Goal: Task Accomplishment & Management: Complete application form

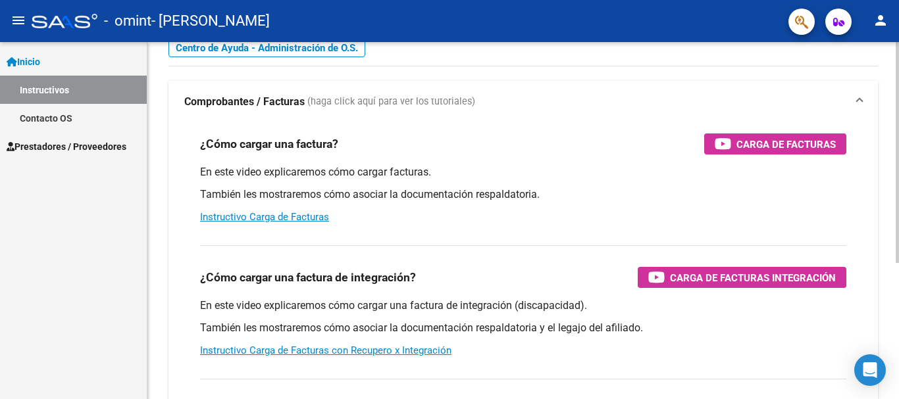
scroll to position [197, 0]
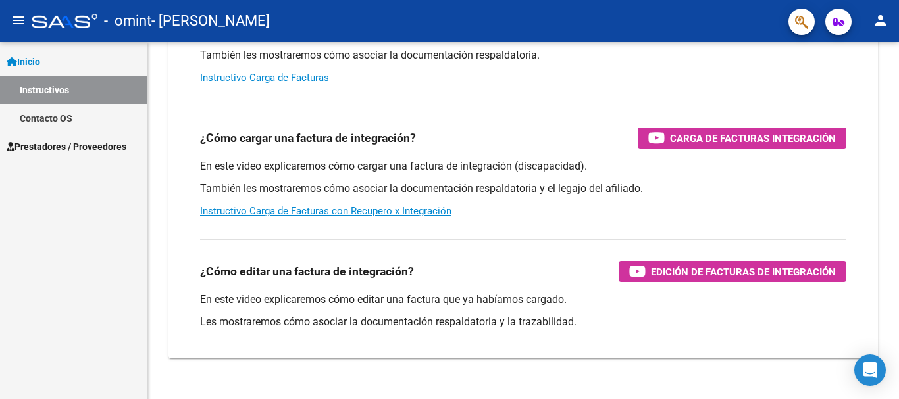
click at [58, 139] on span "Prestadores / Proveedores" at bounding box center [67, 146] width 120 height 14
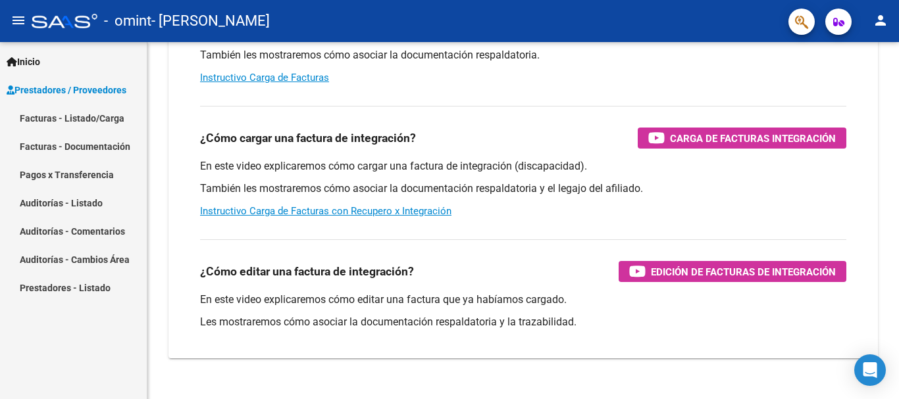
click at [80, 115] on link "Facturas - Listado/Carga" at bounding box center [73, 118] width 147 height 28
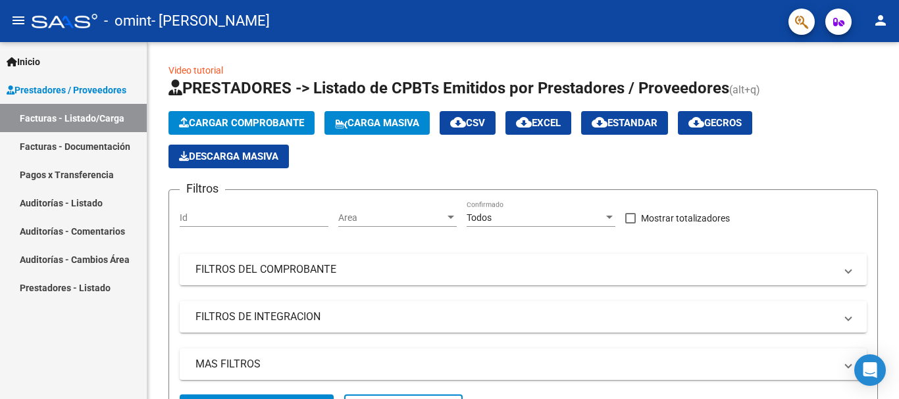
click at [145, 370] on div "Inicio Instructivos Contacto OS Prestadores / Proveedores Facturas - Listado/Ca…" at bounding box center [73, 220] width 147 height 357
click at [251, 120] on span "Cargar Comprobante" at bounding box center [241, 123] width 125 height 12
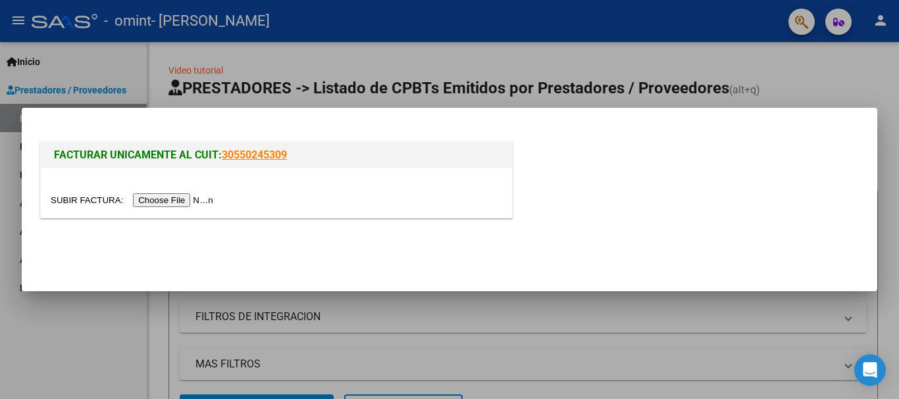
click at [181, 197] on input "file" at bounding box center [134, 200] width 166 height 14
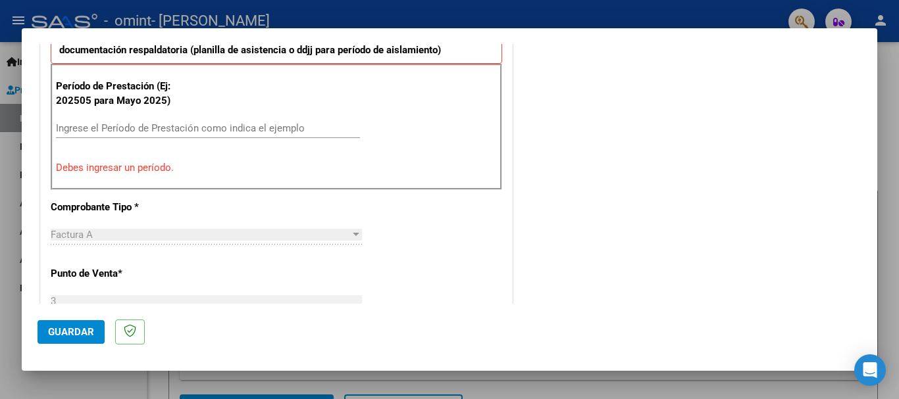
scroll to position [395, 0]
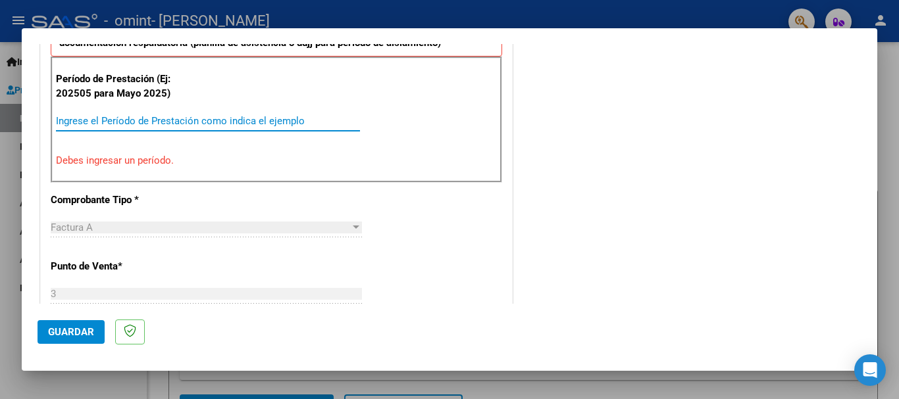
click at [125, 118] on input "Ingrese el Período de Prestación como indica el ejemplo" at bounding box center [208, 121] width 304 height 12
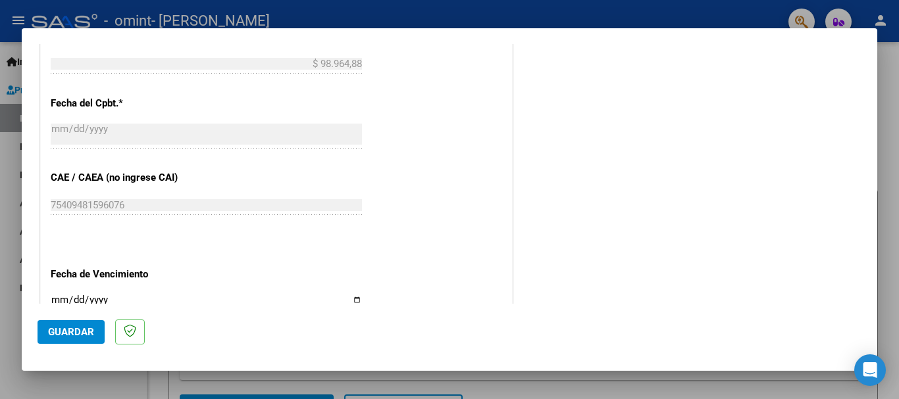
scroll to position [855, 0]
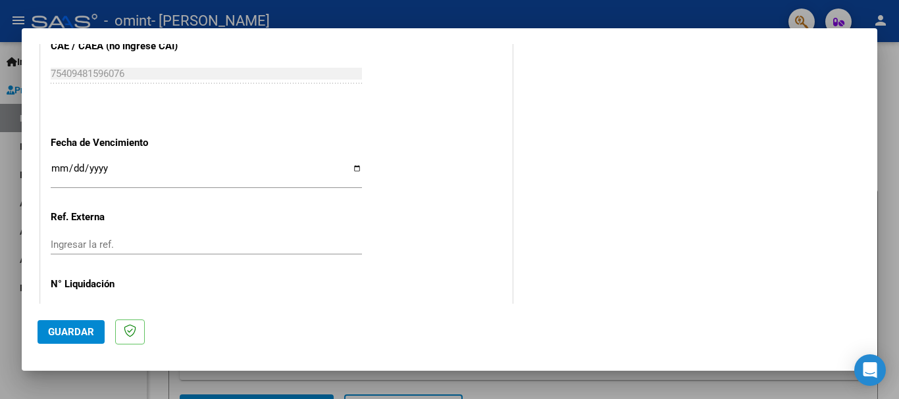
type input "202509"
click at [353, 170] on input "Ingresar la fecha" at bounding box center [206, 173] width 311 height 21
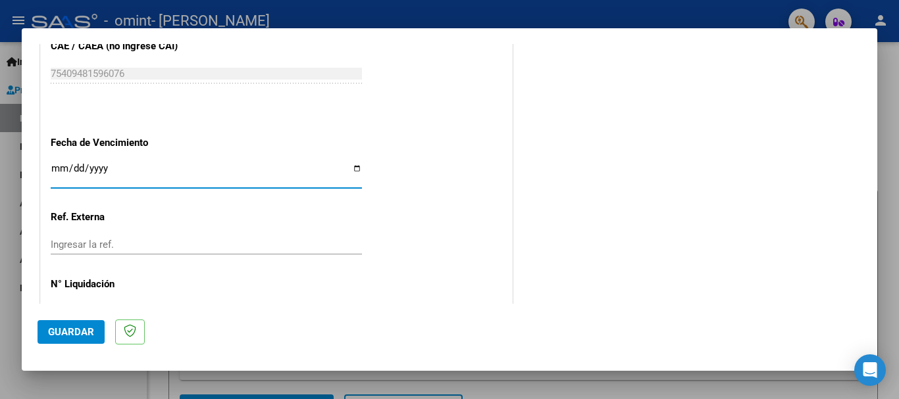
click at [353, 168] on input "Ingresar la fecha" at bounding box center [206, 173] width 311 height 21
type input "2025-10-11"
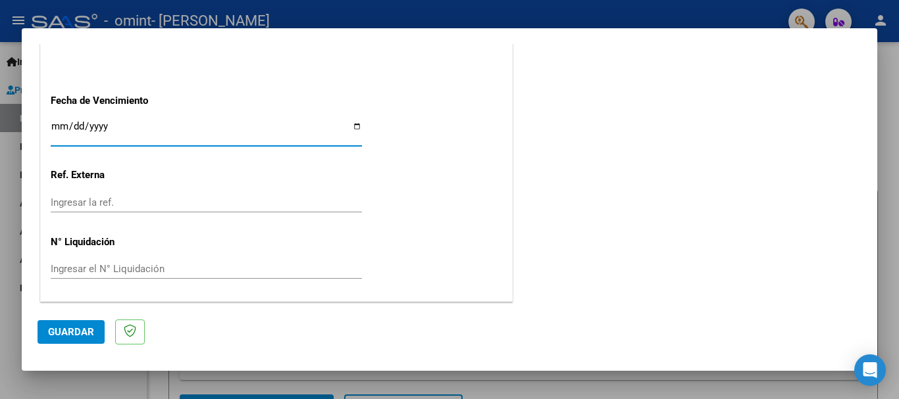
scroll to position [898, 0]
click at [77, 332] on span "Guardar" at bounding box center [71, 332] width 46 height 12
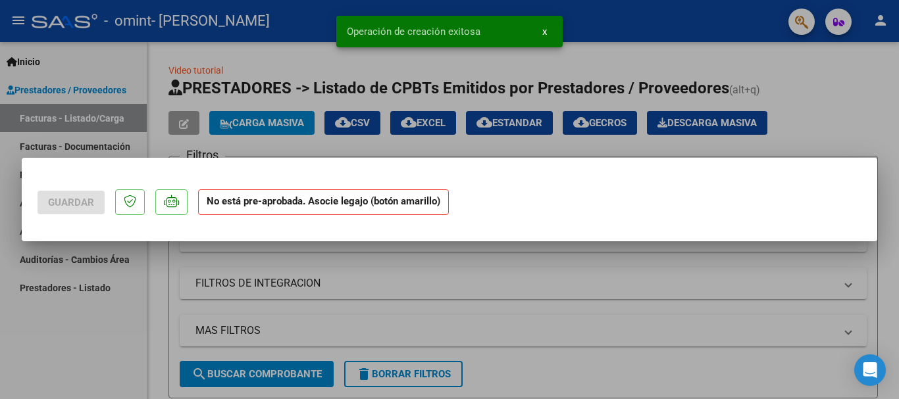
scroll to position [0, 0]
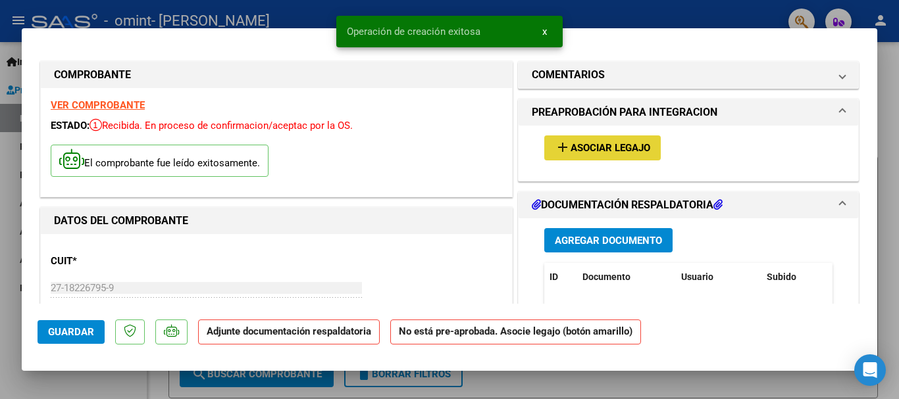
click at [611, 145] on span "Asociar Legajo" at bounding box center [610, 149] width 80 height 12
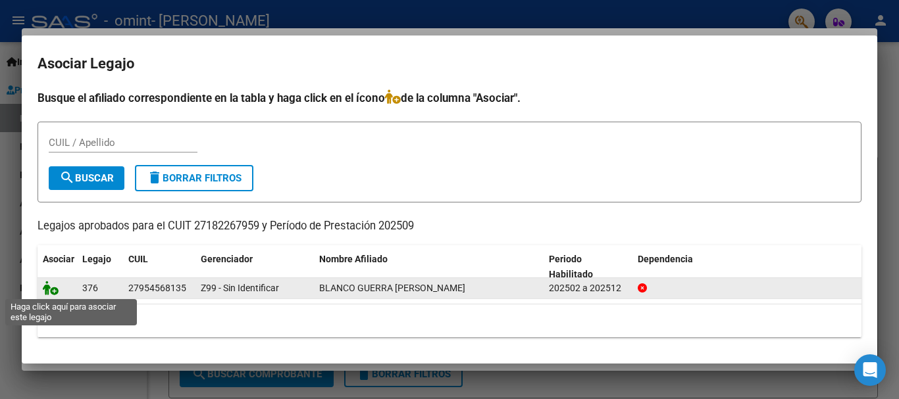
click at [53, 288] on icon at bounding box center [51, 288] width 16 height 14
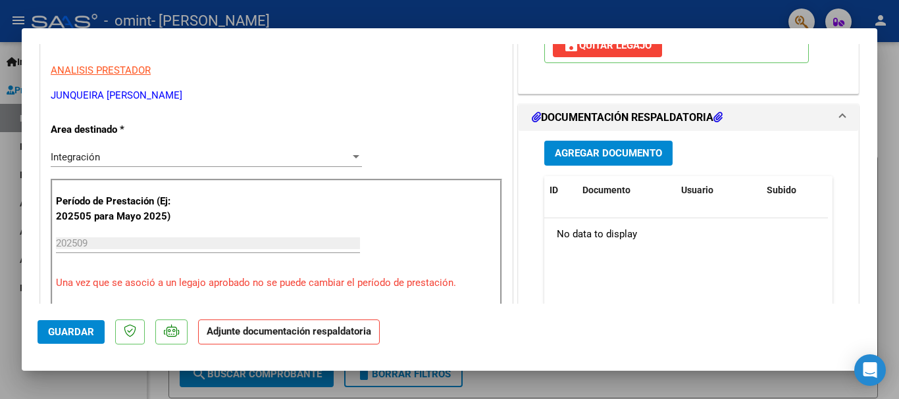
scroll to position [197, 0]
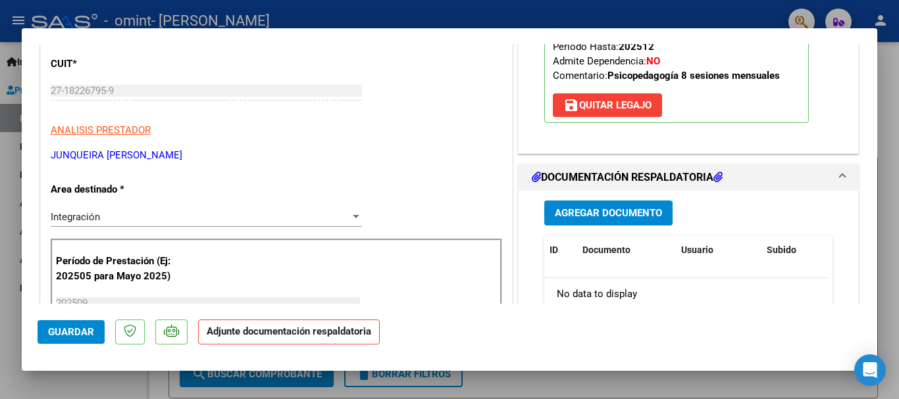
click at [719, 174] on icon at bounding box center [717, 177] width 9 height 11
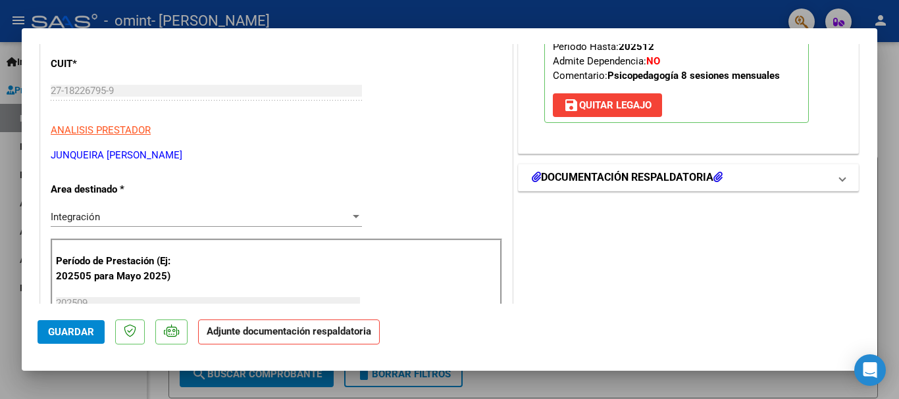
click at [714, 176] on icon at bounding box center [717, 177] width 9 height 11
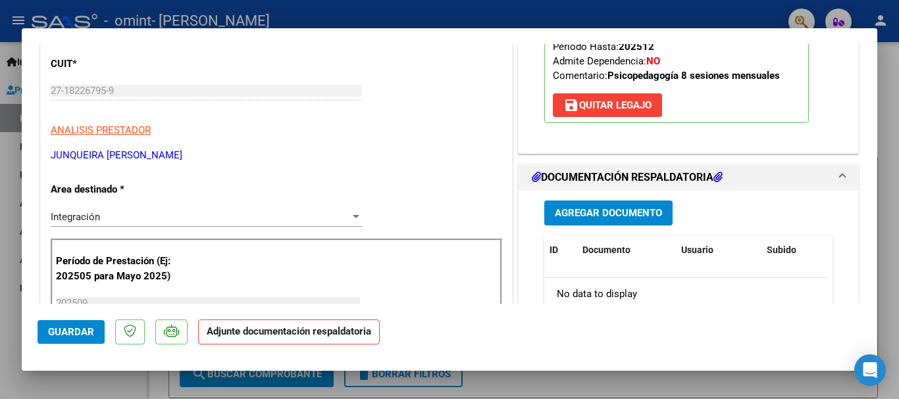
click at [587, 206] on button "Agregar Documento" at bounding box center [608, 213] width 128 height 24
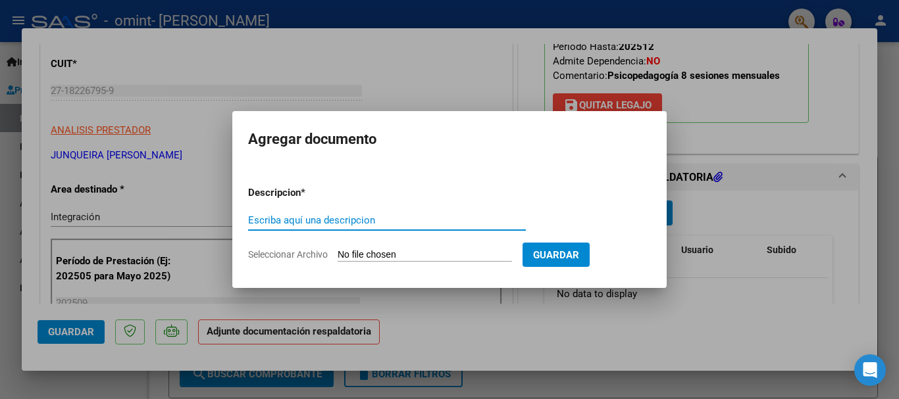
click at [338, 214] on input "Escriba aquí una descripcion" at bounding box center [387, 220] width 278 height 12
click at [384, 251] on input "Seleccionar Archivo" at bounding box center [425, 255] width 174 height 13
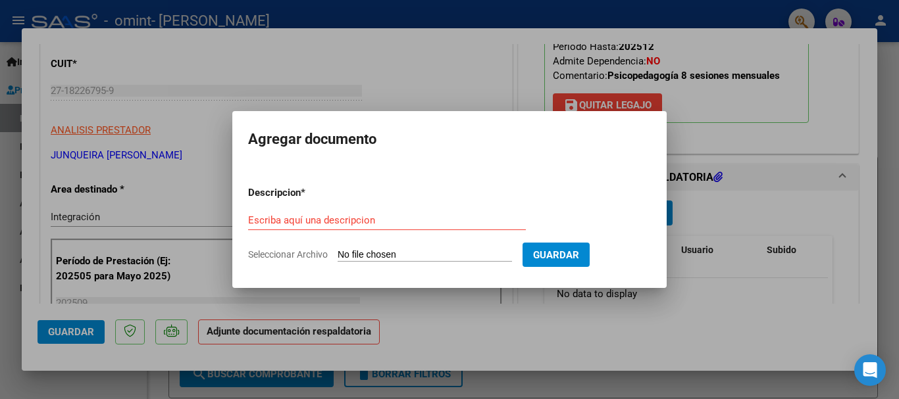
type input "C:\fakepath\blanco guerra psp septiembre.pdf"
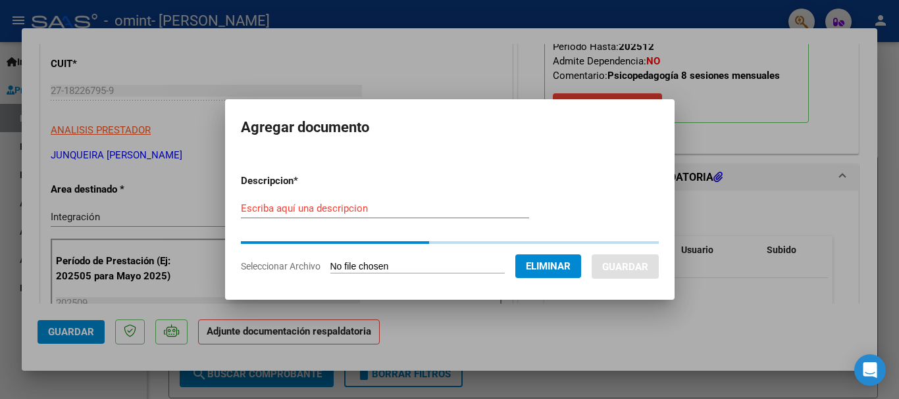
click at [792, 378] on div at bounding box center [449, 199] width 899 height 399
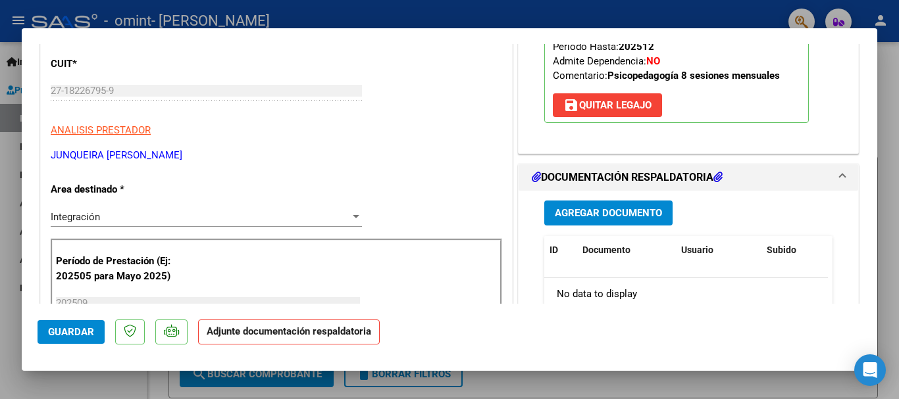
click at [650, 175] on h1 "DOCUMENTACIÓN RESPALDATORIA" at bounding box center [627, 178] width 191 height 16
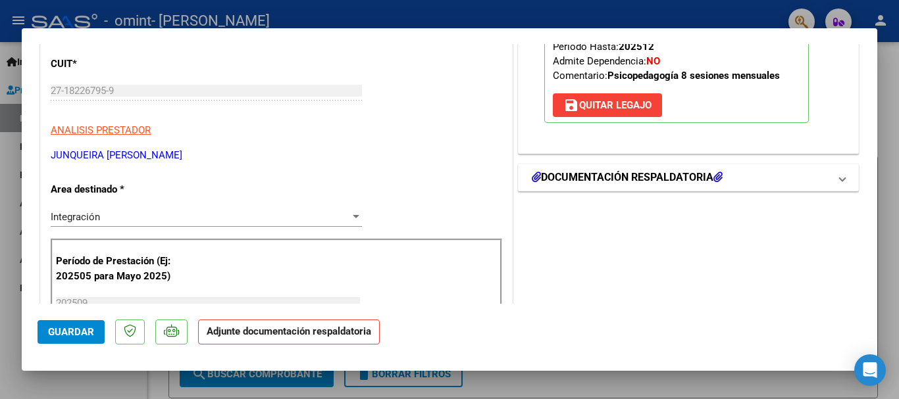
click at [686, 180] on h1 "DOCUMENTACIÓN RESPALDATORIA" at bounding box center [627, 178] width 191 height 16
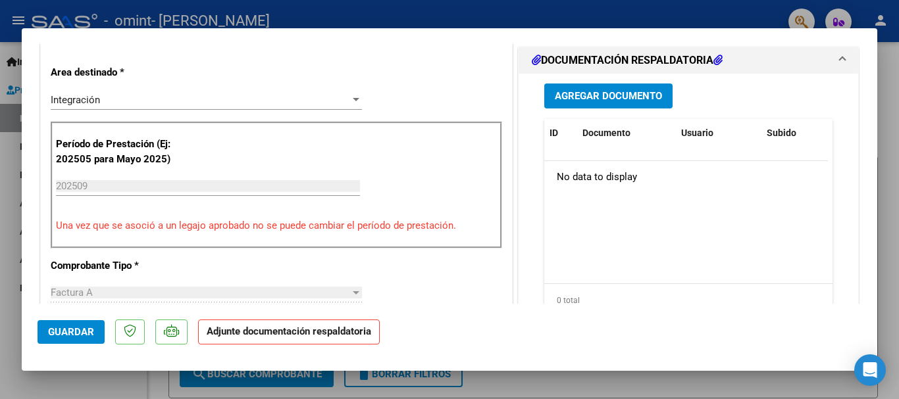
scroll to position [263, 0]
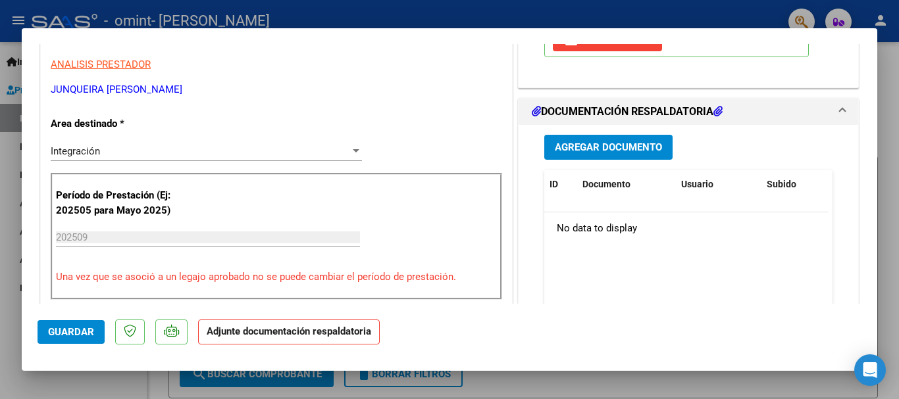
click at [719, 110] on icon at bounding box center [717, 111] width 9 height 11
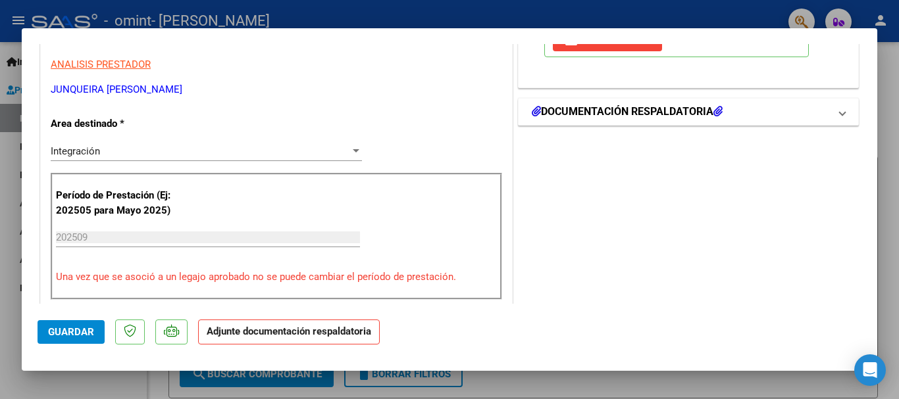
click at [716, 107] on icon at bounding box center [717, 111] width 9 height 11
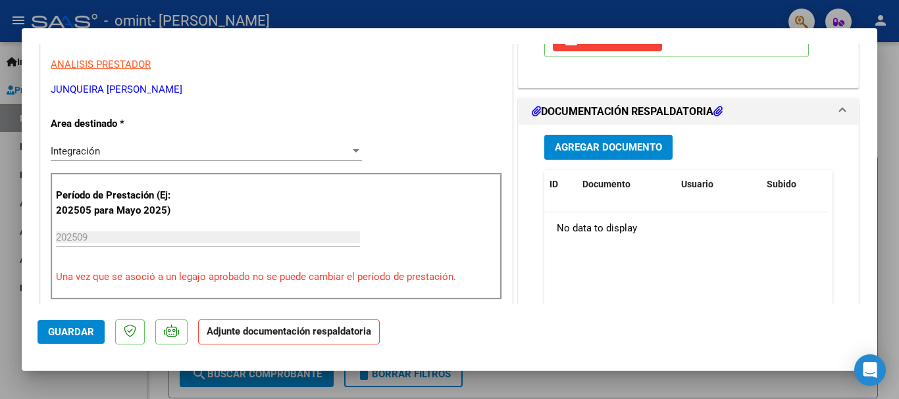
click at [532, 113] on icon at bounding box center [536, 111] width 9 height 11
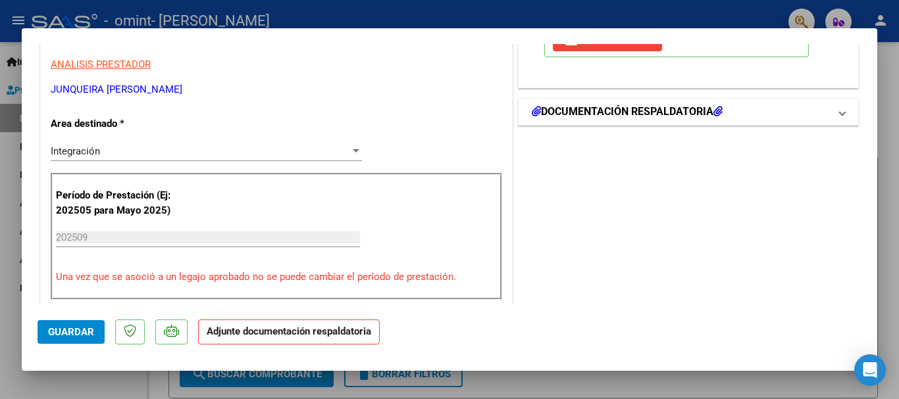
click at [566, 112] on h1 "DOCUMENTACIÓN RESPALDATORIA" at bounding box center [627, 112] width 191 height 16
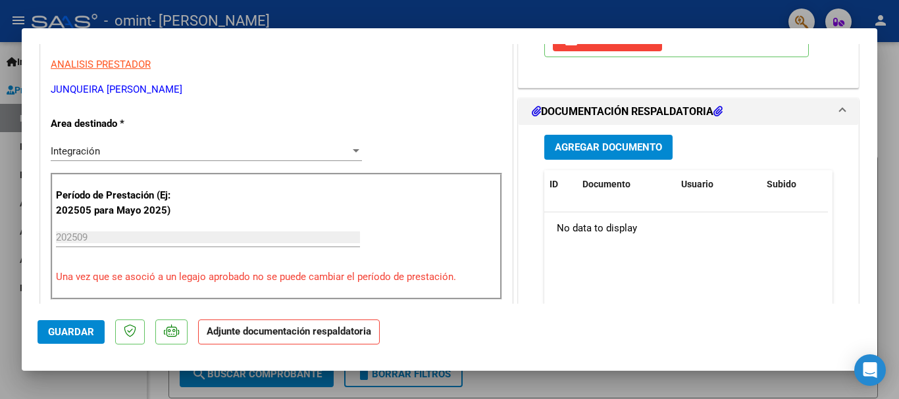
click at [592, 149] on span "Agregar Documento" at bounding box center [608, 148] width 107 height 12
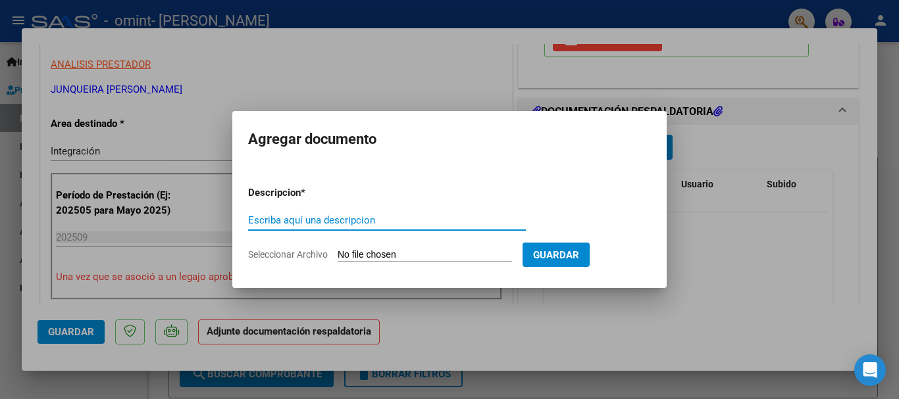
drag, startPoint x: 332, startPoint y: 214, endPoint x: 321, endPoint y: 214, distance: 11.2
click at [330, 213] on div "Escriba aquí una descripcion" at bounding box center [387, 221] width 278 height 20
click at [304, 218] on input "Escriba aquí una descripcion" at bounding box center [387, 220] width 278 height 12
click at [328, 221] on input "Escriba aquí una descripcion" at bounding box center [387, 220] width 278 height 12
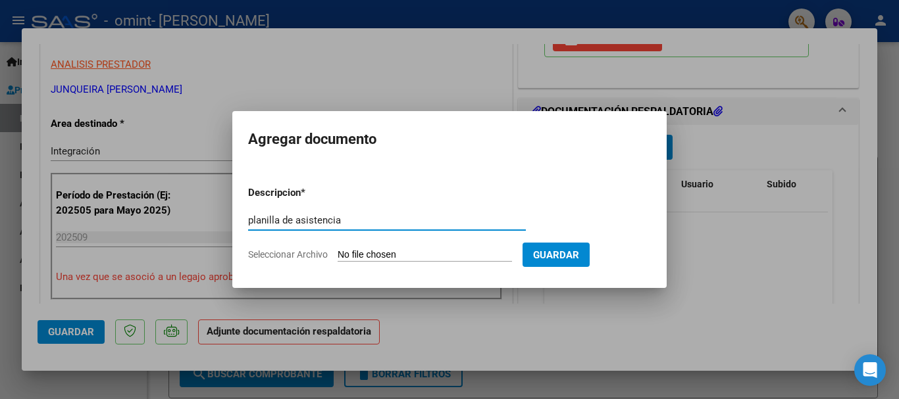
type input "planilla de asistencia"
click at [459, 251] on input "Seleccionar Archivo" at bounding box center [425, 255] width 174 height 13
type input "C:\fakepath\27182267959_001_00003_00001172.pdf"
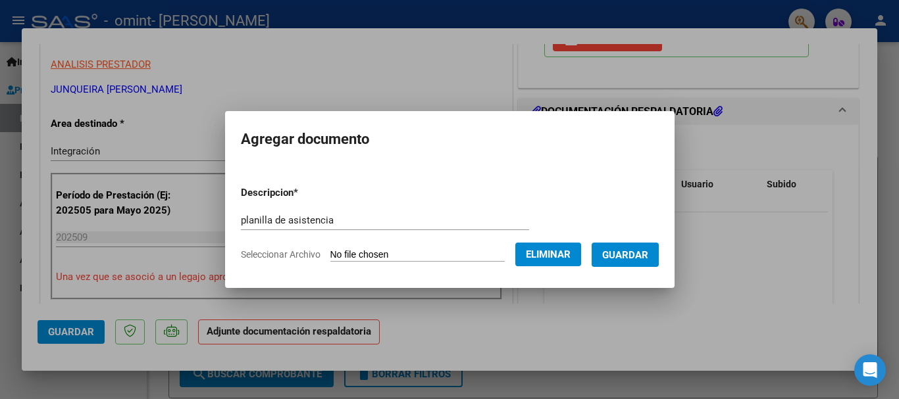
click at [643, 259] on span "Guardar" at bounding box center [625, 255] width 46 height 12
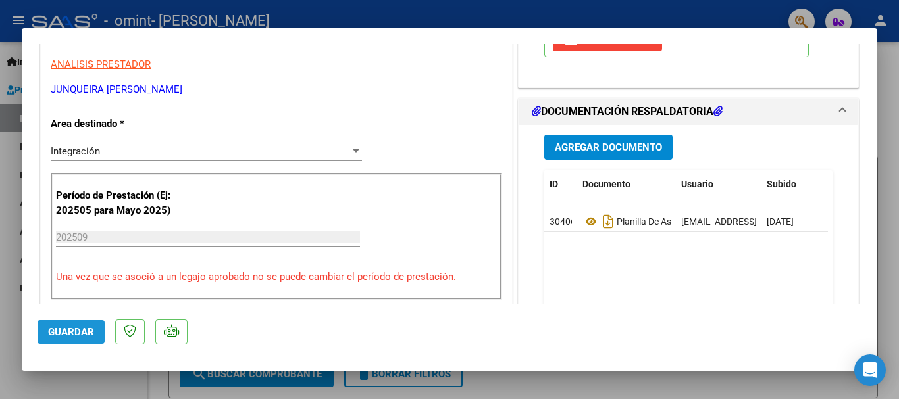
click at [66, 334] on span "Guardar" at bounding box center [71, 332] width 46 height 12
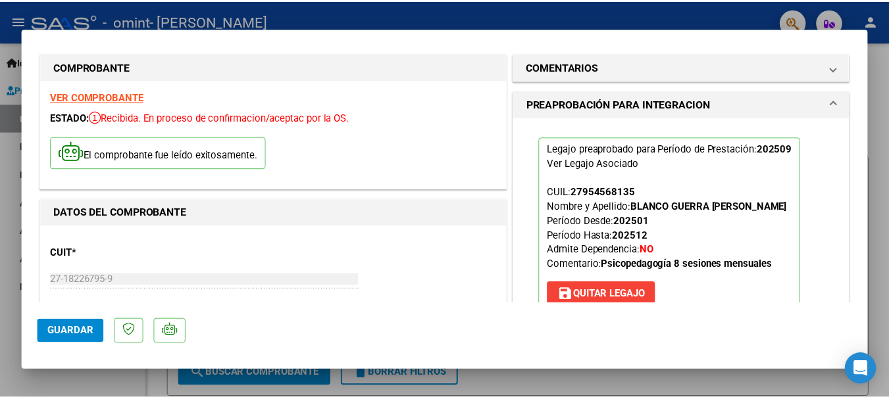
scroll to position [0, 0]
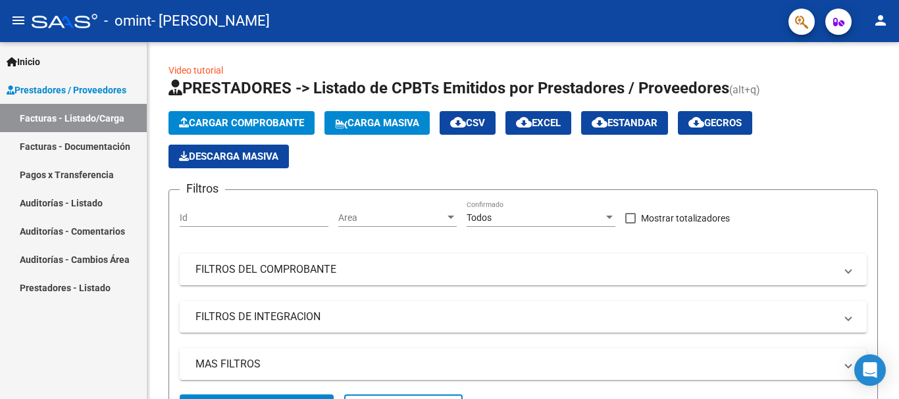
click at [877, 22] on mat-icon "person" at bounding box center [880, 21] width 16 height 16
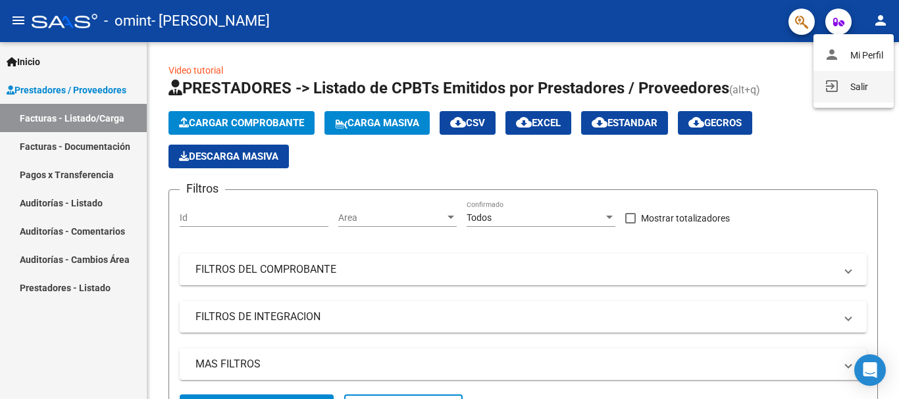
click at [856, 90] on button "exit_to_app Salir" at bounding box center [853, 87] width 80 height 32
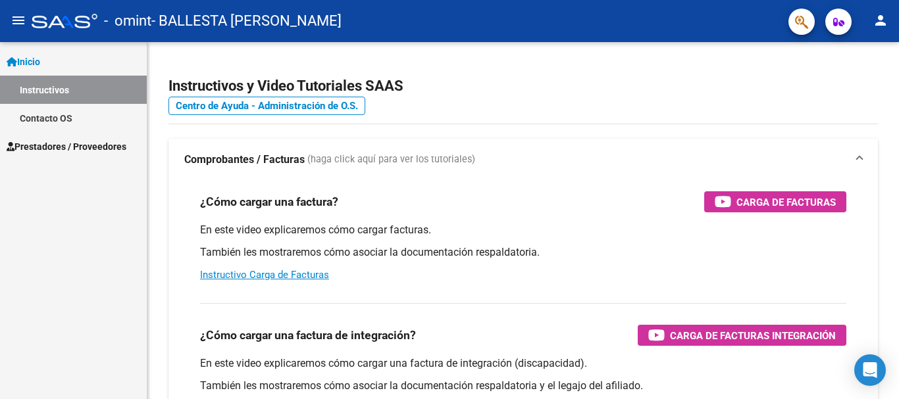
click at [65, 143] on span "Prestadores / Proveedores" at bounding box center [67, 146] width 120 height 14
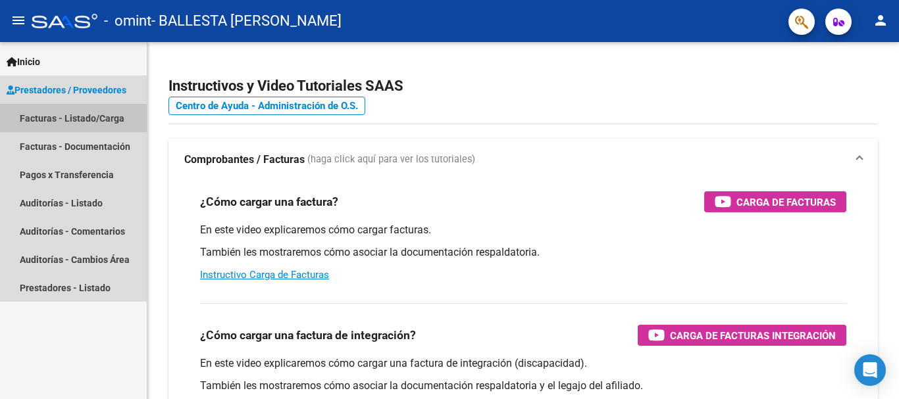
click at [88, 120] on link "Facturas - Listado/Carga" at bounding box center [73, 118] width 147 height 28
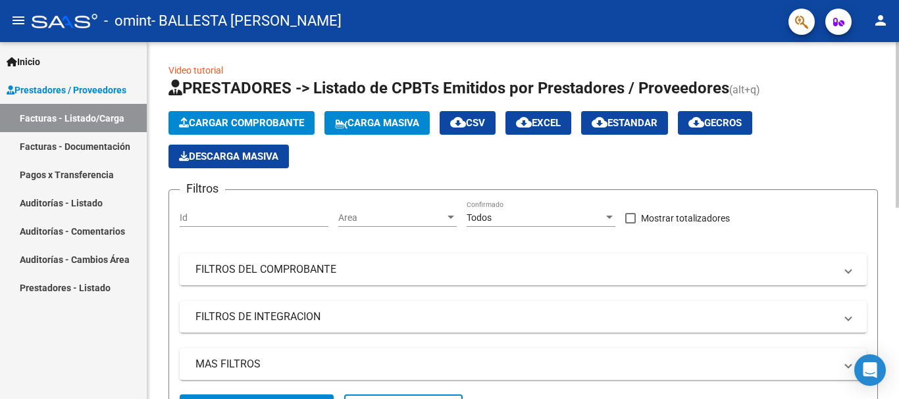
click at [251, 124] on span "Cargar Comprobante" at bounding box center [241, 123] width 125 height 12
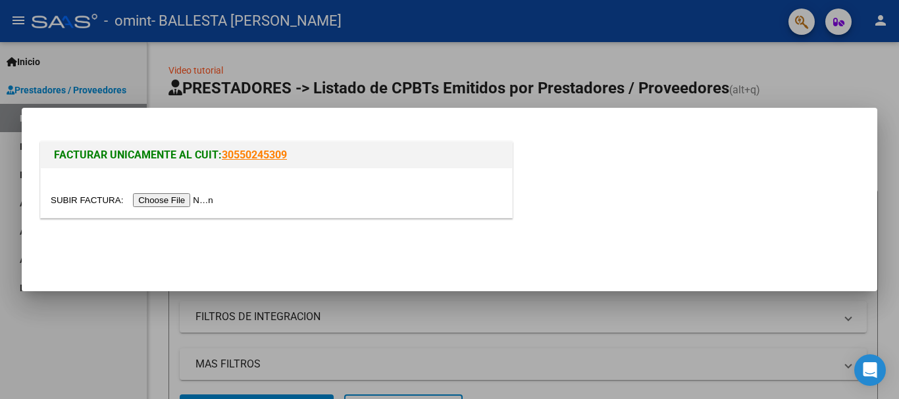
click at [186, 201] on input "file" at bounding box center [134, 200] width 166 height 14
